Goal: Transaction & Acquisition: Purchase product/service

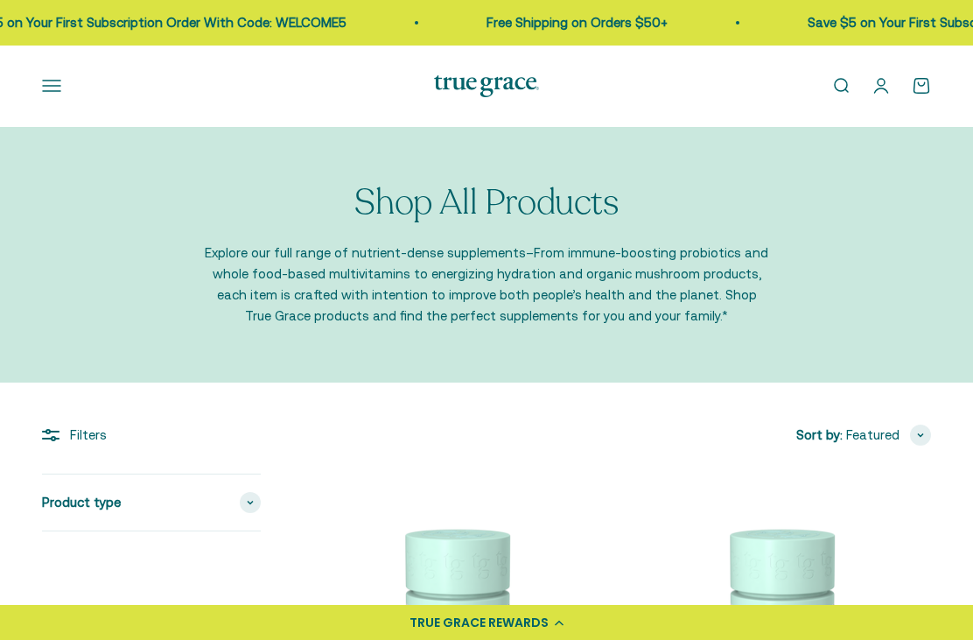
click at [47, 85] on button "Open navigation menu" at bounding box center [51, 85] width 19 height 19
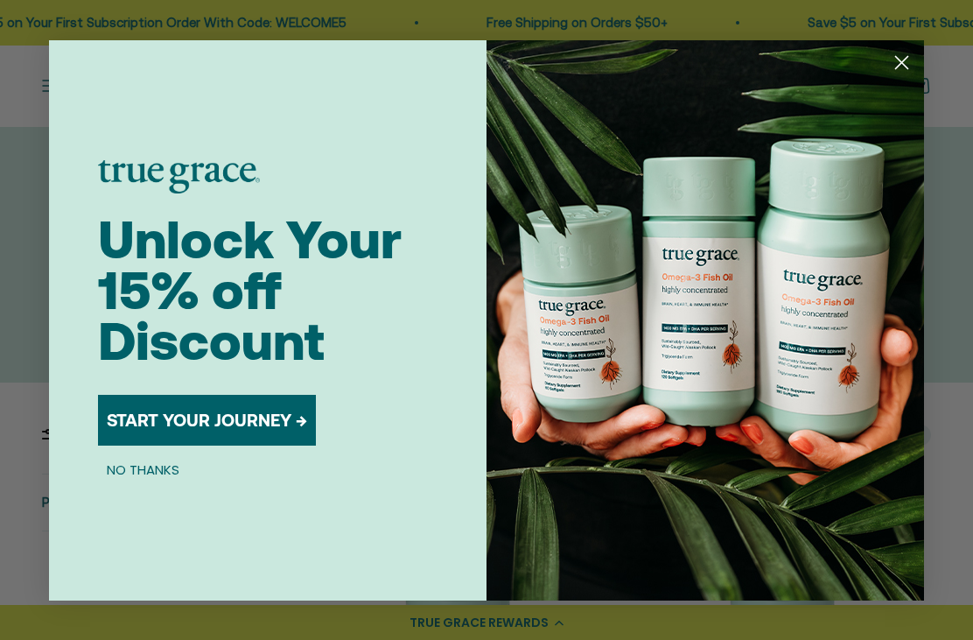
click at [901, 60] on icon "Close dialog" at bounding box center [902, 62] width 12 height 12
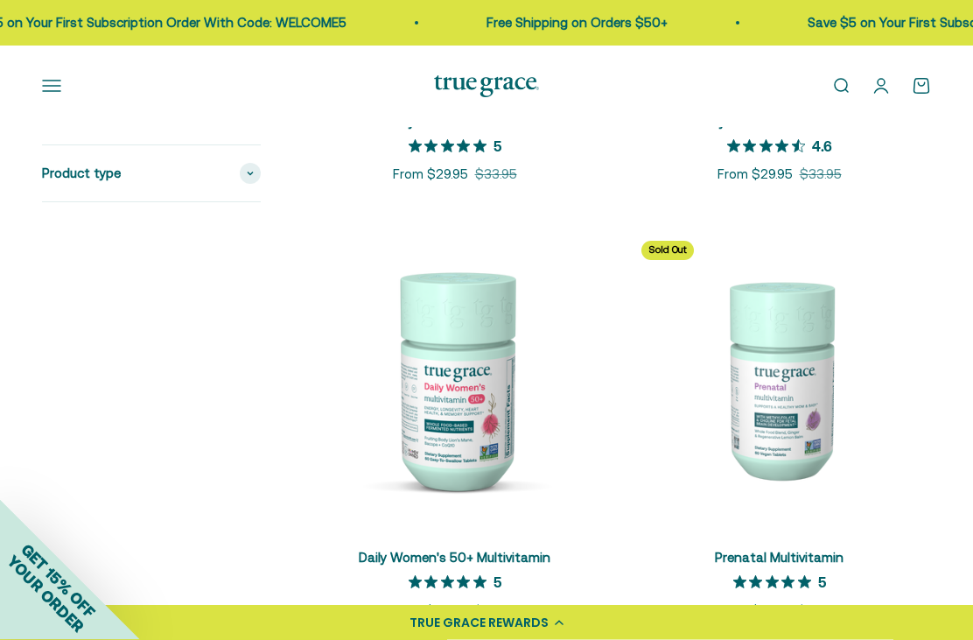
scroll to position [682, 0]
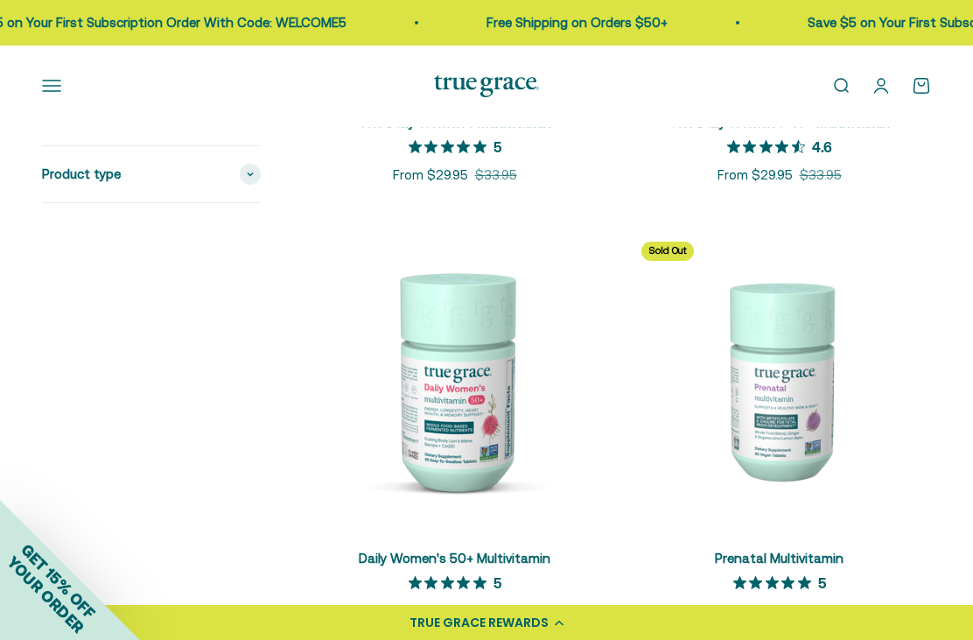
click at [415, 461] on img at bounding box center [455, 380] width 304 height 304
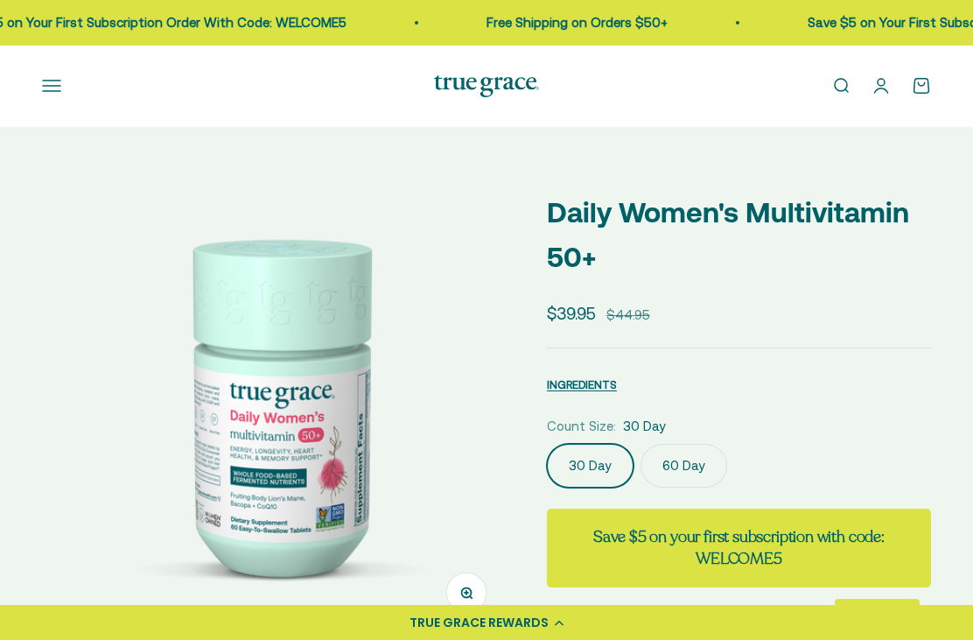
select select "3"
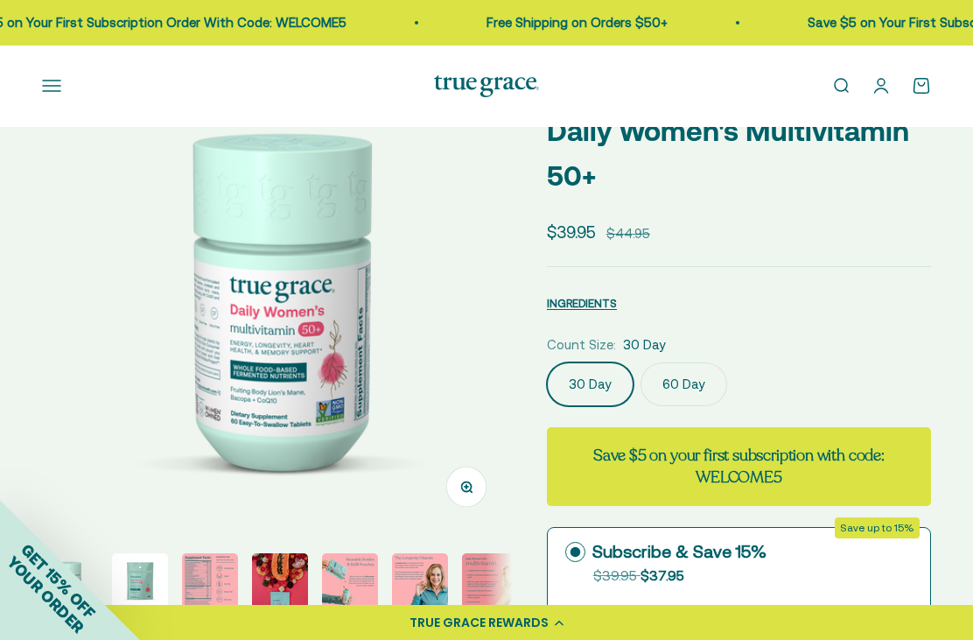
click at [664, 394] on label "60 Day" at bounding box center [684, 384] width 87 height 44
click at [547, 362] on input "60 Day" at bounding box center [546, 361] width 1 height 1
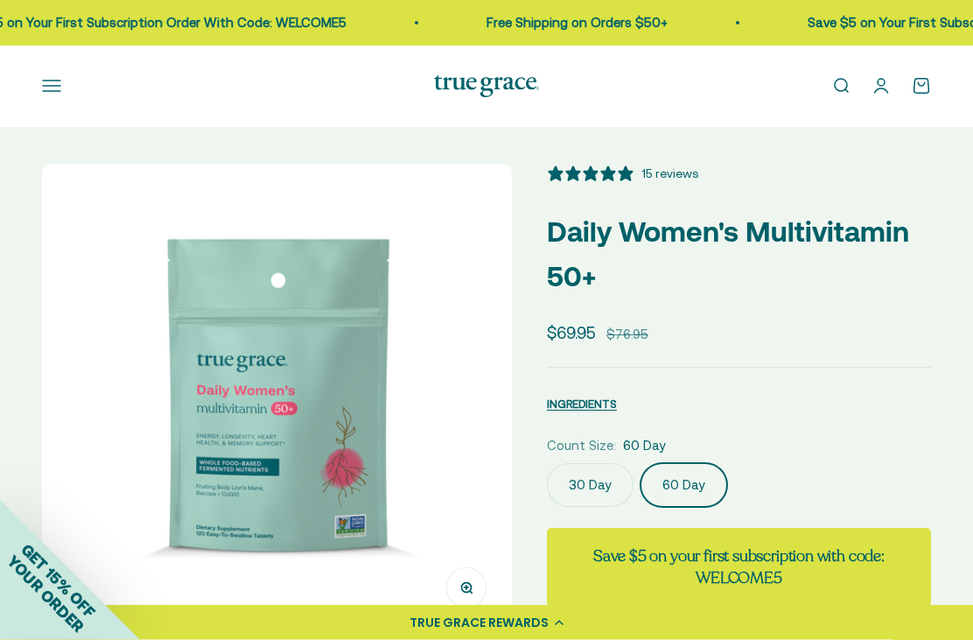
scroll to position [3, 0]
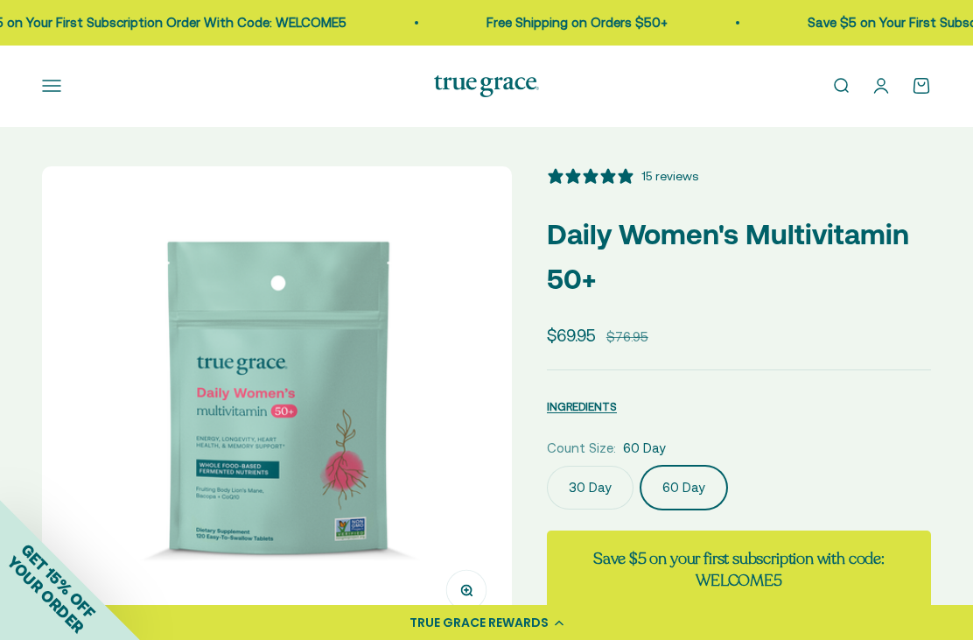
click at [46, 79] on button "Open navigation menu" at bounding box center [51, 85] width 19 height 19
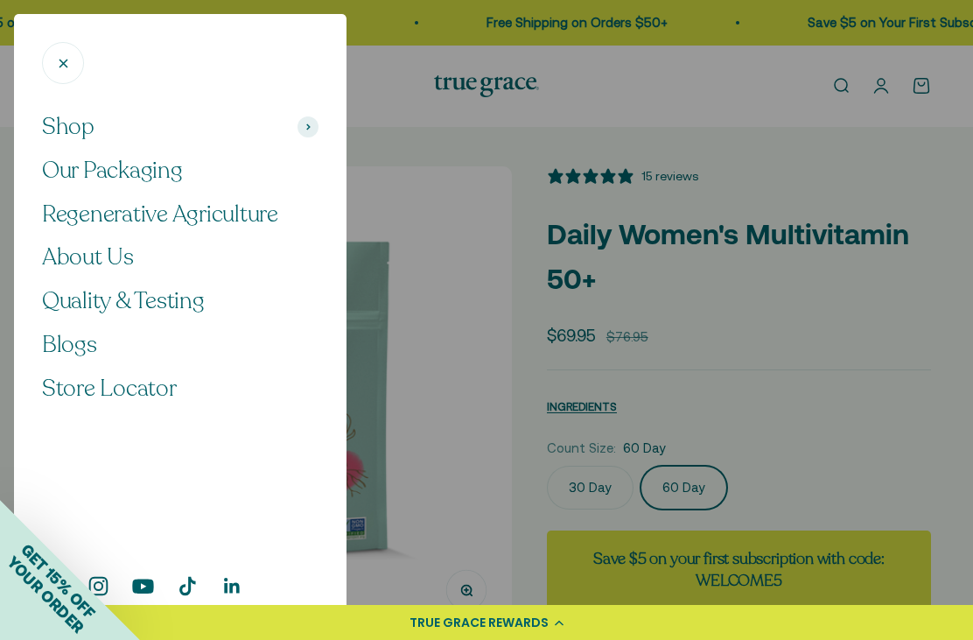
click at [68, 133] on span "Shop" at bounding box center [68, 127] width 53 height 30
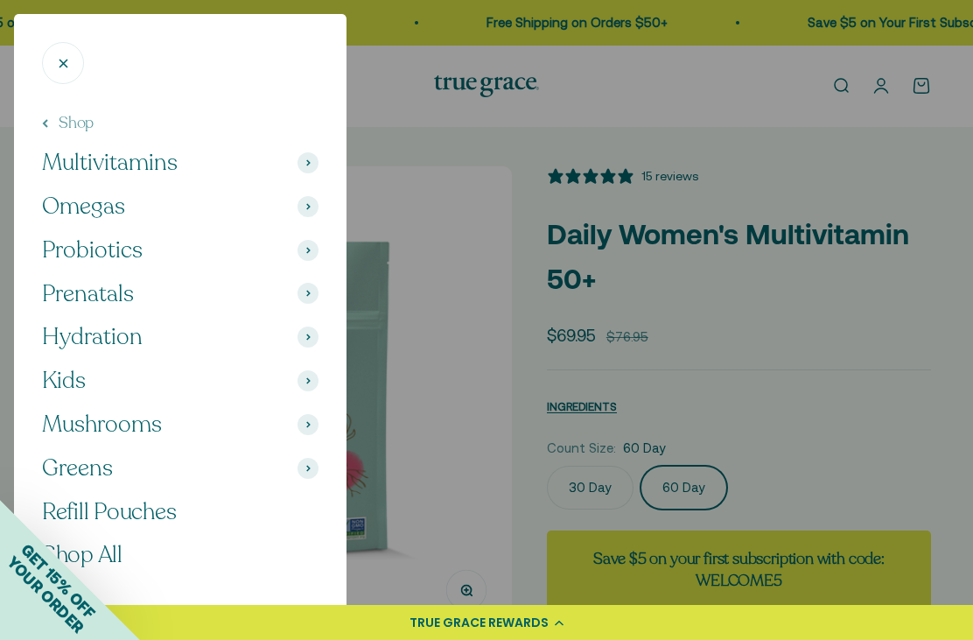
click at [69, 200] on span "Omegas" at bounding box center [83, 207] width 83 height 30
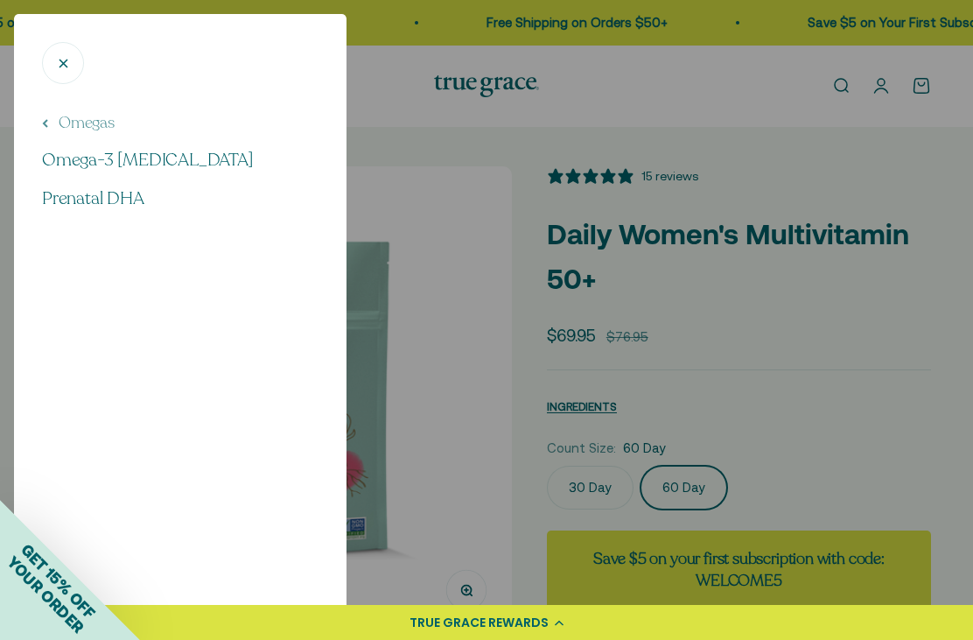
click at [71, 158] on span "Omega-3 [MEDICAL_DATA]" at bounding box center [148, 160] width 212 height 24
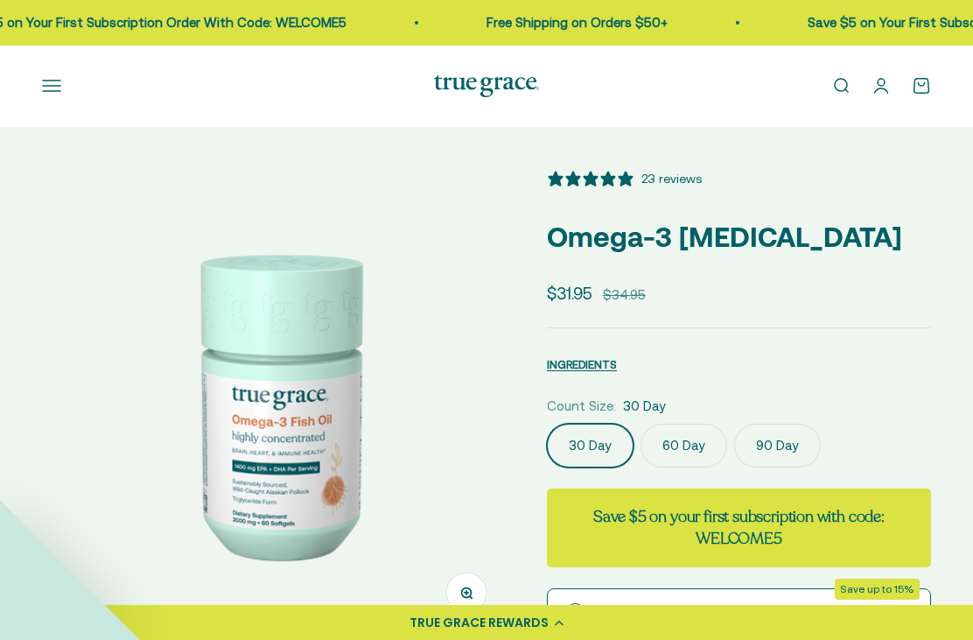
select select "3"
click at [761, 447] on label "90 Day" at bounding box center [777, 446] width 87 height 44
click at [547, 424] on input "90 Day" at bounding box center [546, 423] width 1 height 1
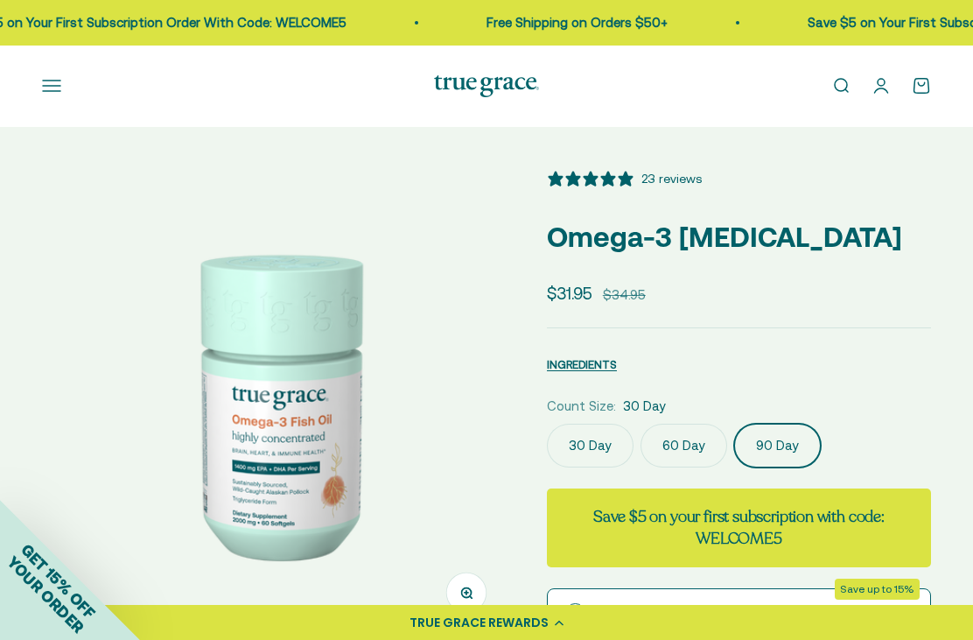
scroll to position [0, 961]
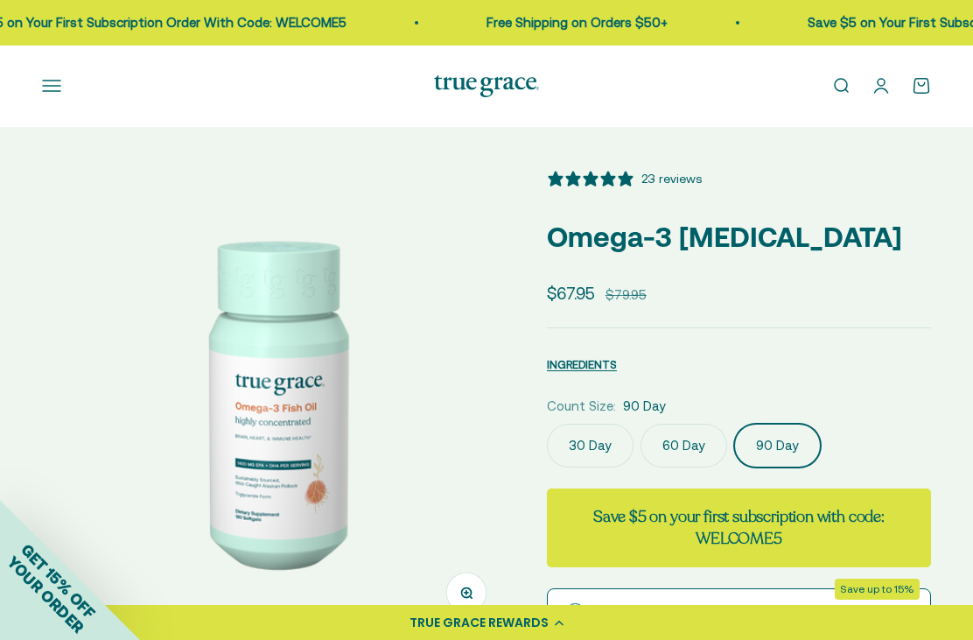
click at [54, 94] on button "Open navigation menu" at bounding box center [51, 85] width 19 height 19
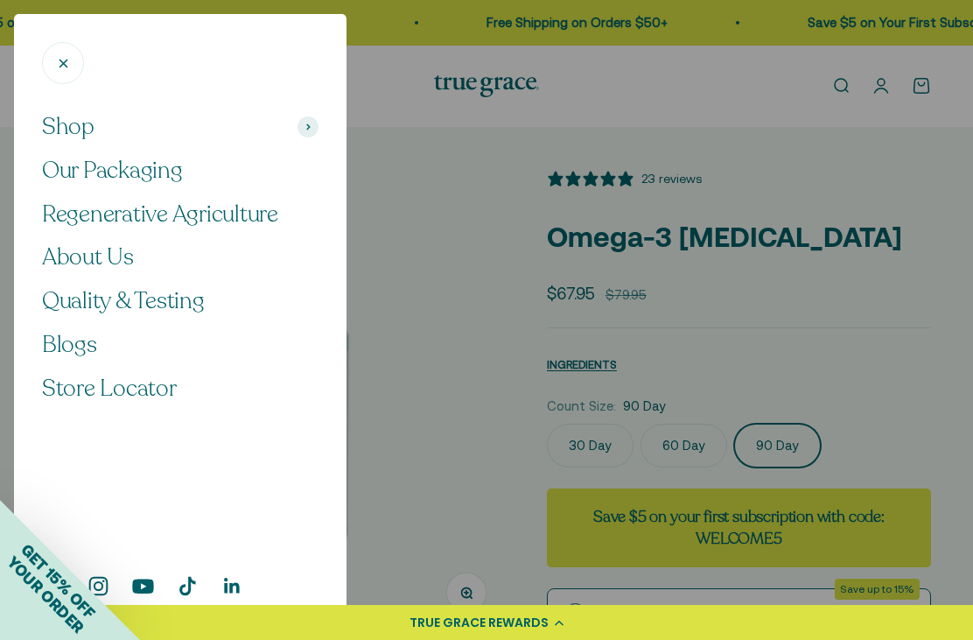
click at [91, 124] on span "Shop" at bounding box center [68, 127] width 53 height 30
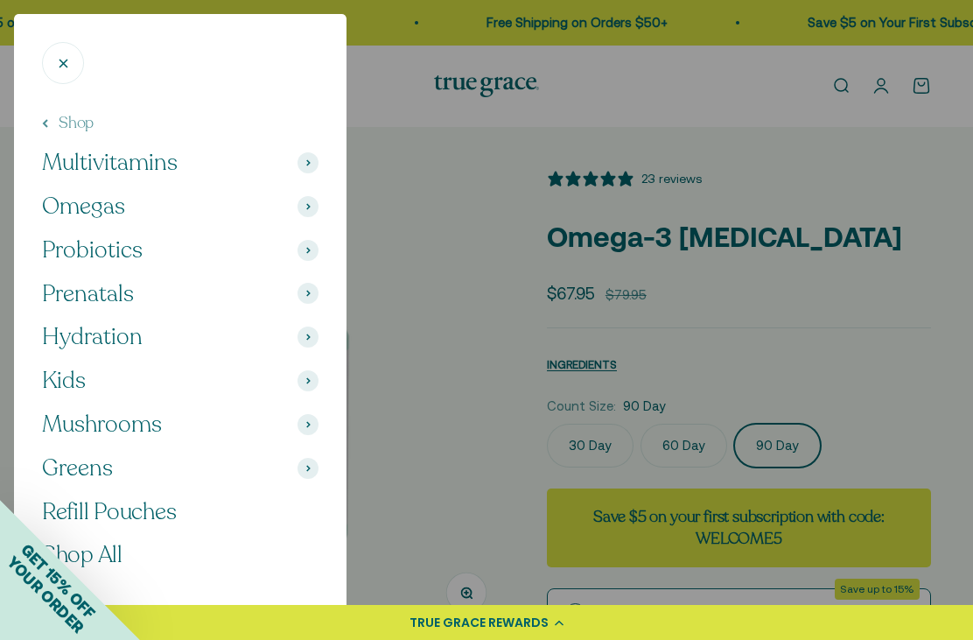
click at [98, 244] on span "Probiotics" at bounding box center [92, 250] width 101 height 30
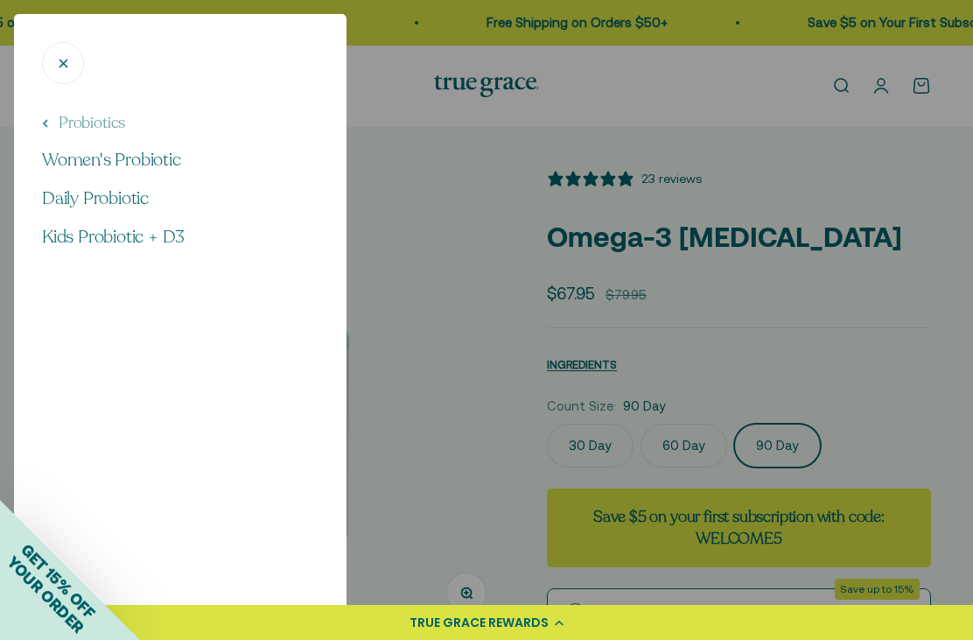
click at [73, 163] on span "Women's Probiotic" at bounding box center [111, 160] width 139 height 24
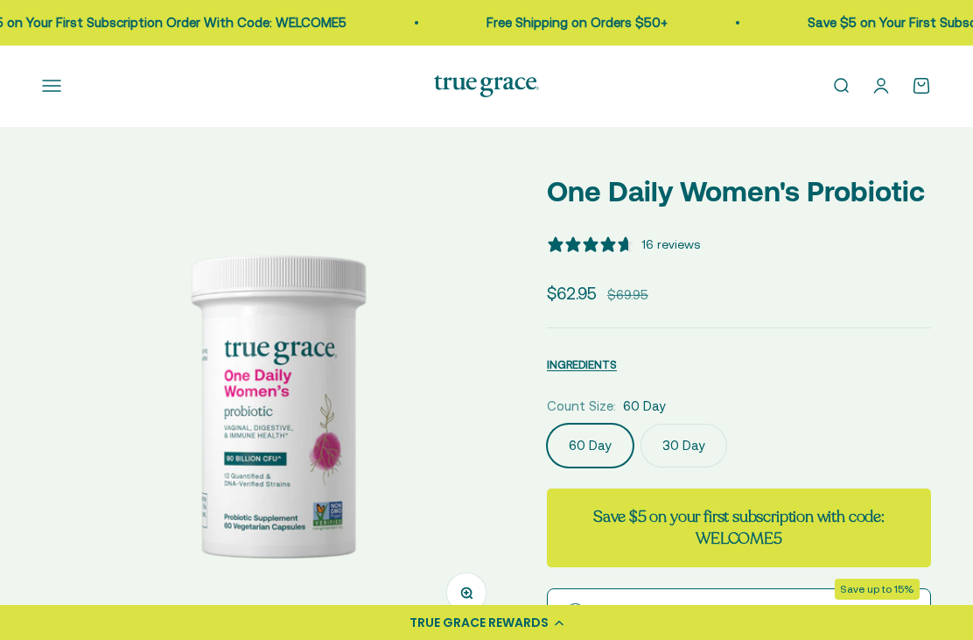
select select "3"
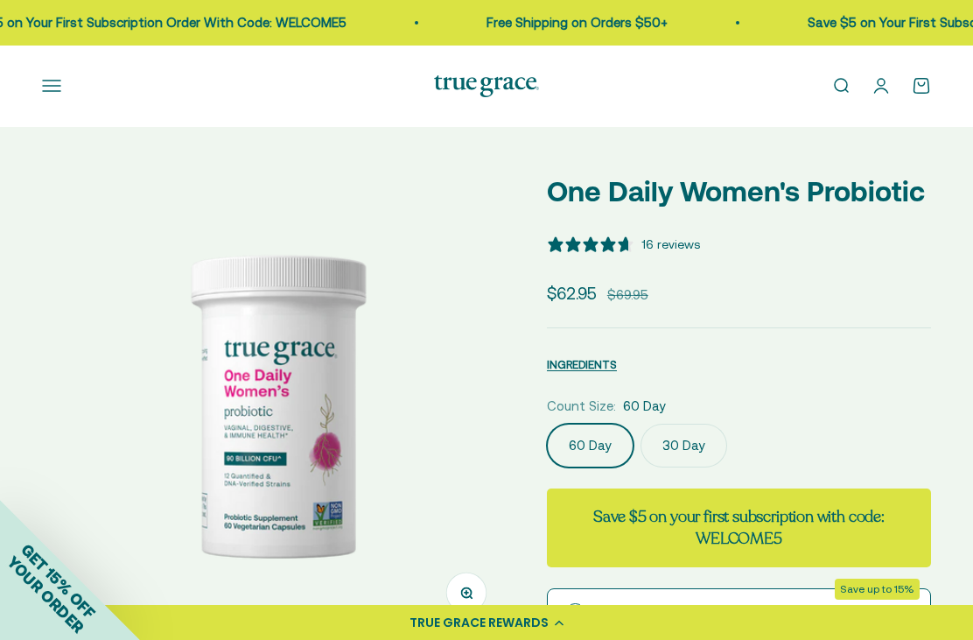
click at [885, 92] on link "Open account page" at bounding box center [881, 85] width 19 height 19
click at [880, 81] on link "Open account page" at bounding box center [881, 85] width 19 height 19
